Goal: Navigation & Orientation: Find specific page/section

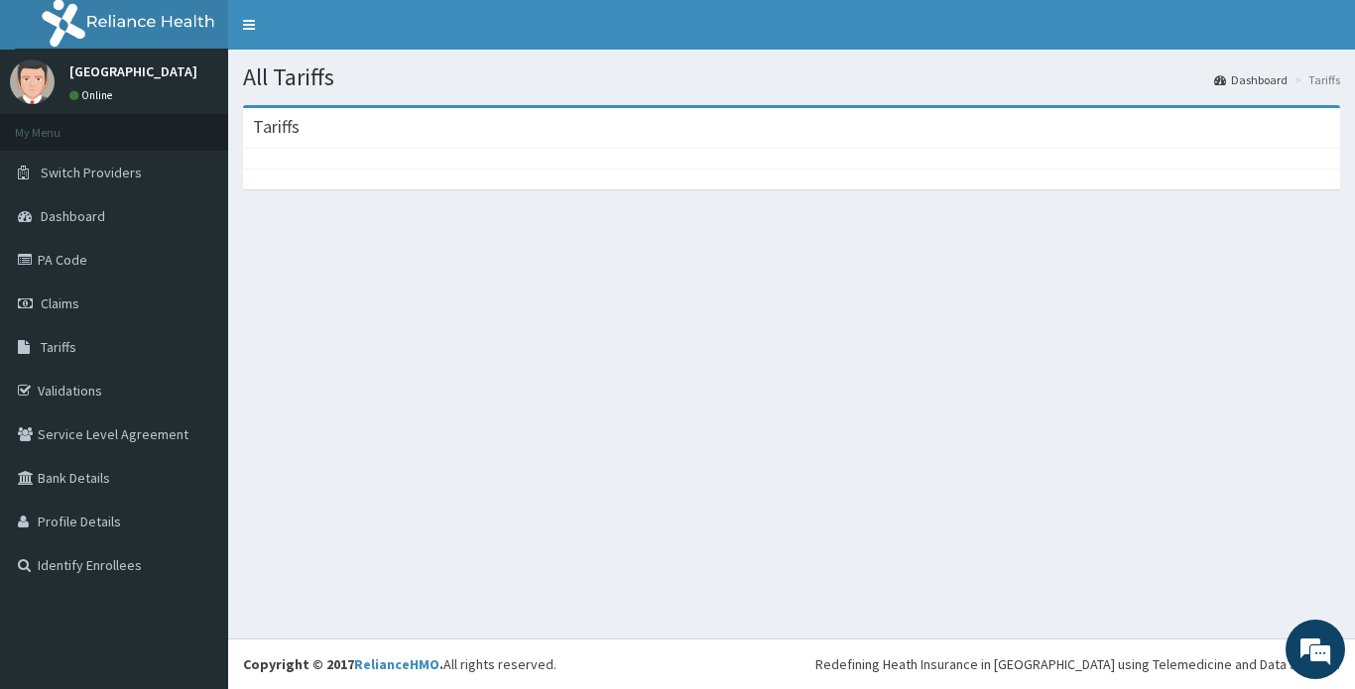
drag, startPoint x: 147, startPoint y: 103, endPoint x: 148, endPoint y: 116, distance: 12.9
click at [146, 103] on div "Meridian Hospital Online" at bounding box center [129, 82] width 148 height 47
